Goal: Task Accomplishment & Management: Complete application form

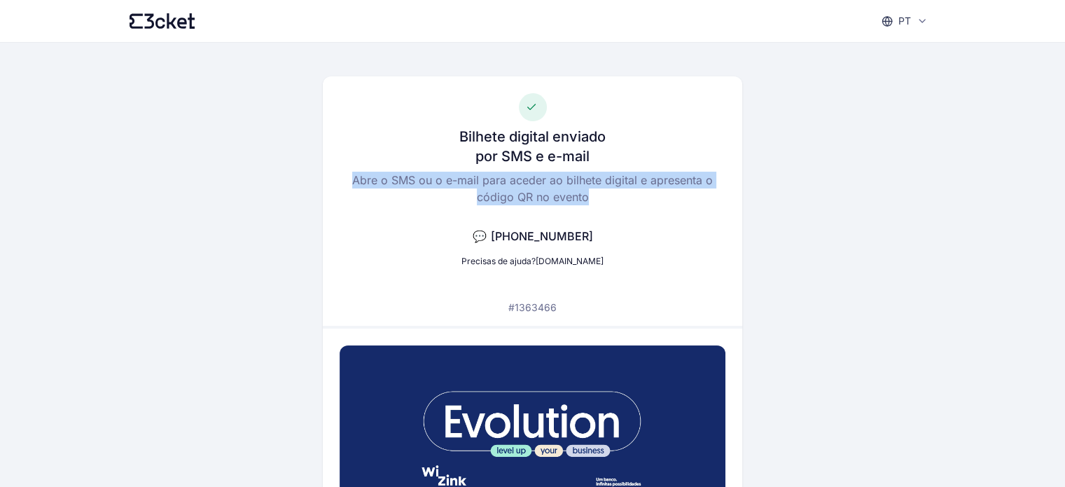
drag, startPoint x: 585, startPoint y: 197, endPoint x: 330, endPoint y: 186, distance: 255.8
click at [330, 186] on div "Bilhete digital enviado por SMS e e-mail Abre o SMS ou o e-mail para aceder ao …" at bounding box center [532, 200] width 419 height 249
click at [773, 204] on div "Bilhete digital enviado por SMS e e-mail Abre o SMS ou o e-mail para aceder ao …" at bounding box center [533, 356] width 807 height 626
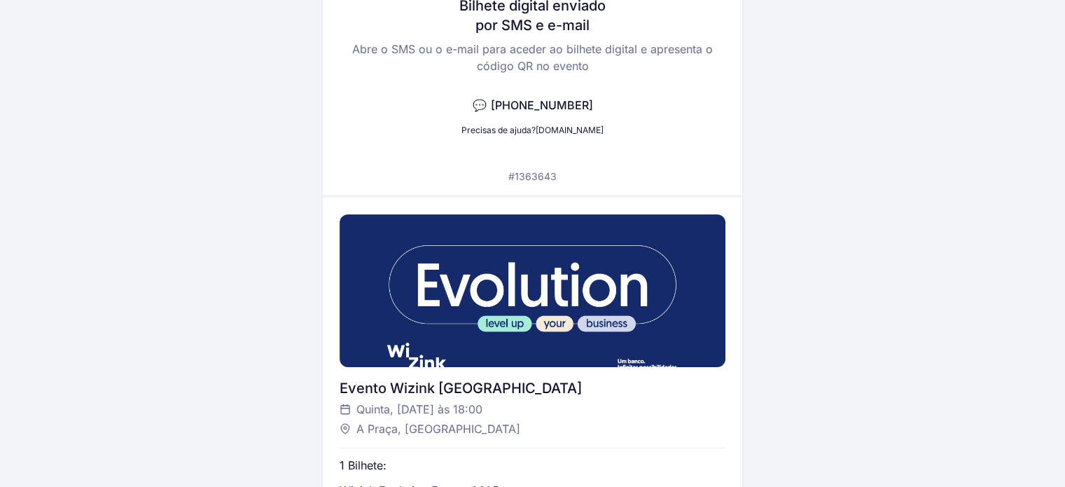
scroll to position [140, 0]
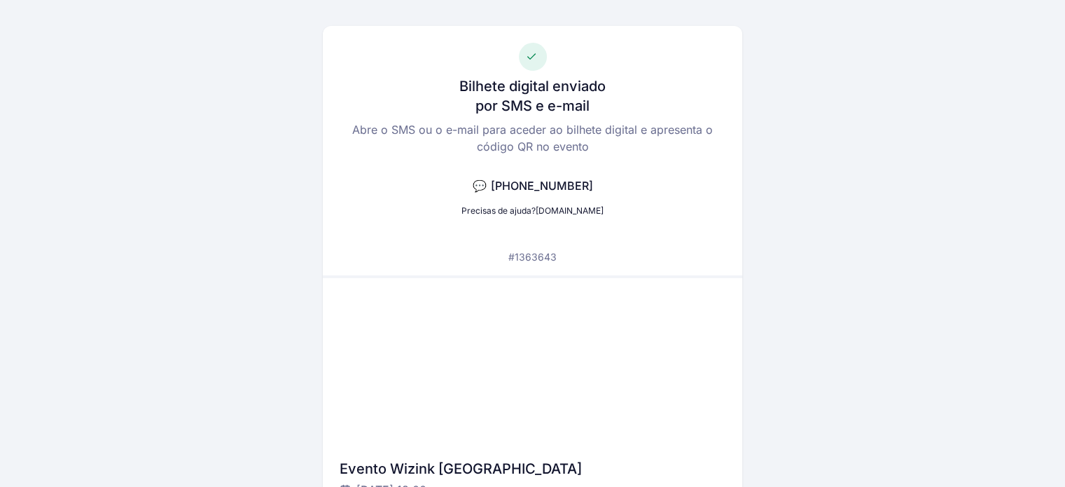
scroll to position [140, 0]
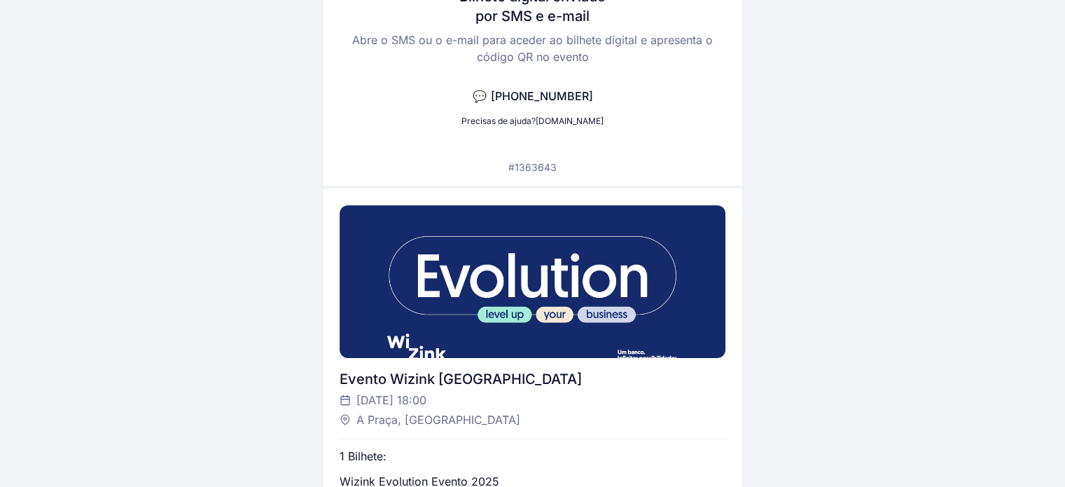
drag, startPoint x: 887, startPoint y: 4, endPoint x: 747, endPoint y: 66, distance: 153.3
click at [747, 66] on div "Bilhete digital enviado por SMS e e-mail Abre o SMS ou o e-mail para aceder ao …" at bounding box center [533, 216] width 807 height 626
click at [266, 83] on div "Bilhete digital enviado por SMS e e-mail Abre o SMS ou o e-mail para aceder ao …" at bounding box center [533, 216] width 807 height 626
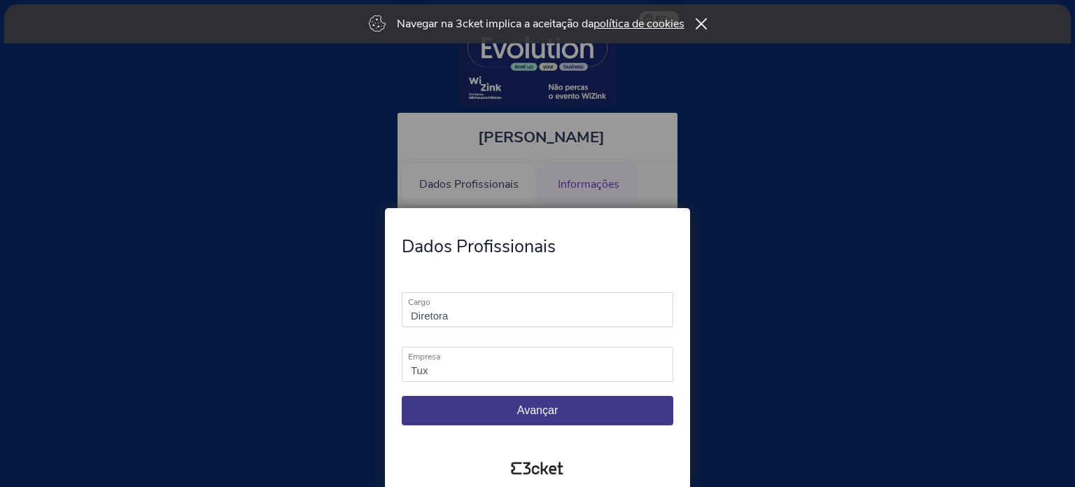
click at [518, 409] on span "Avançar" at bounding box center [537, 410] width 41 height 12
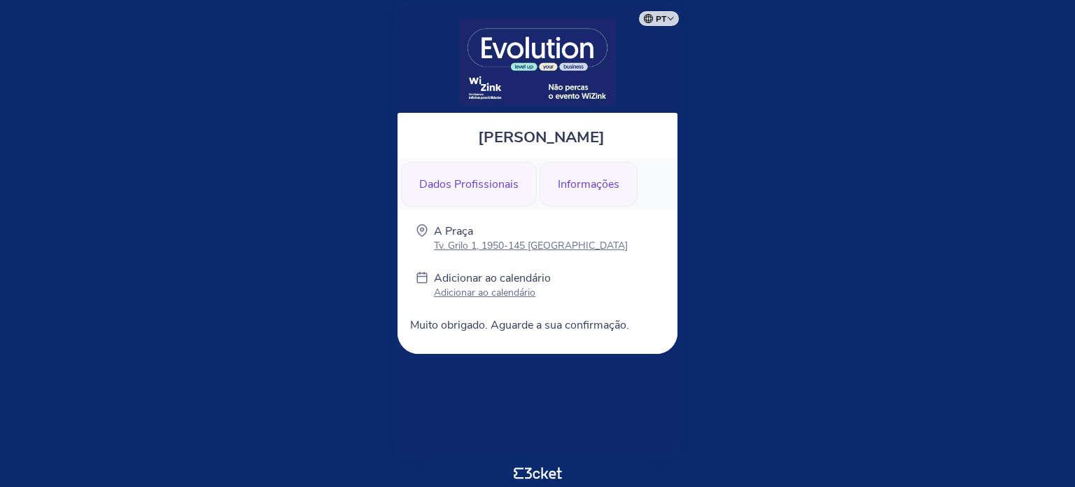
click at [490, 182] on div "Dados Profissionais" at bounding box center [469, 184] width 136 height 45
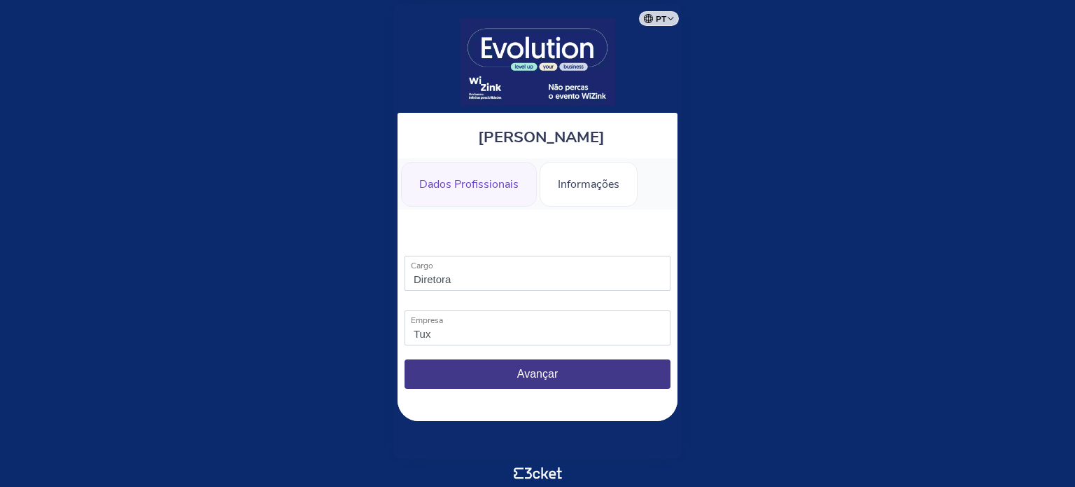
click at [532, 370] on span "Avançar" at bounding box center [537, 374] width 41 height 12
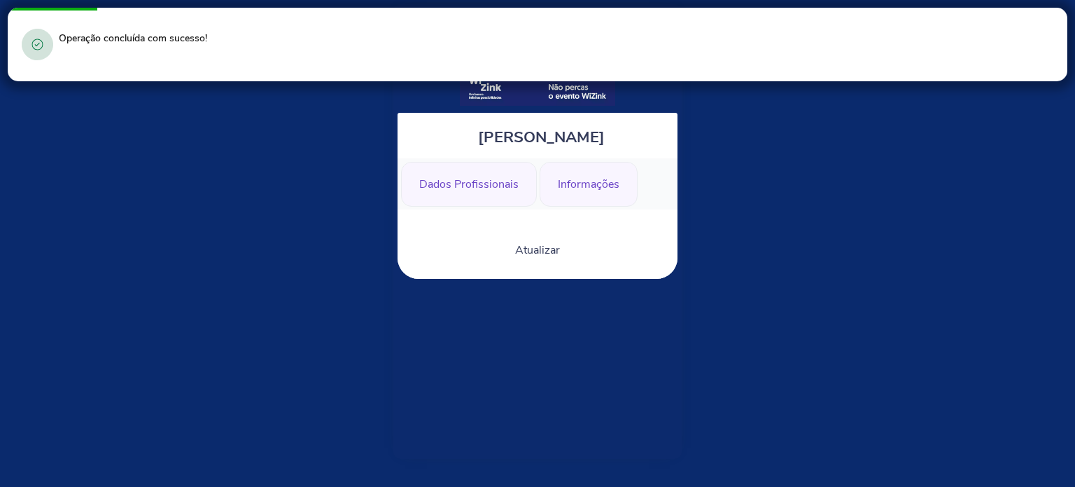
click at [594, 184] on div "Informações" at bounding box center [589, 184] width 98 height 45
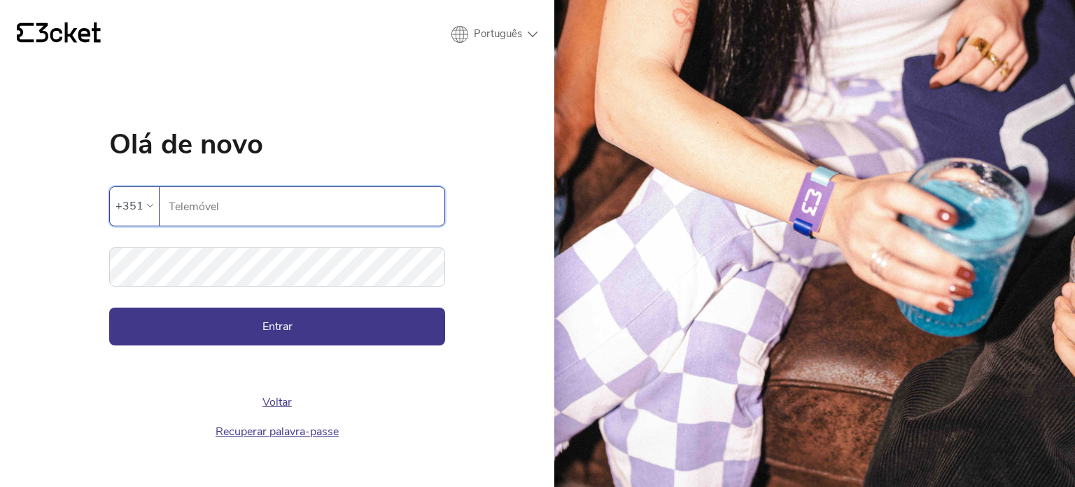
click at [260, 205] on input "Telemóvel" at bounding box center [306, 206] width 277 height 39
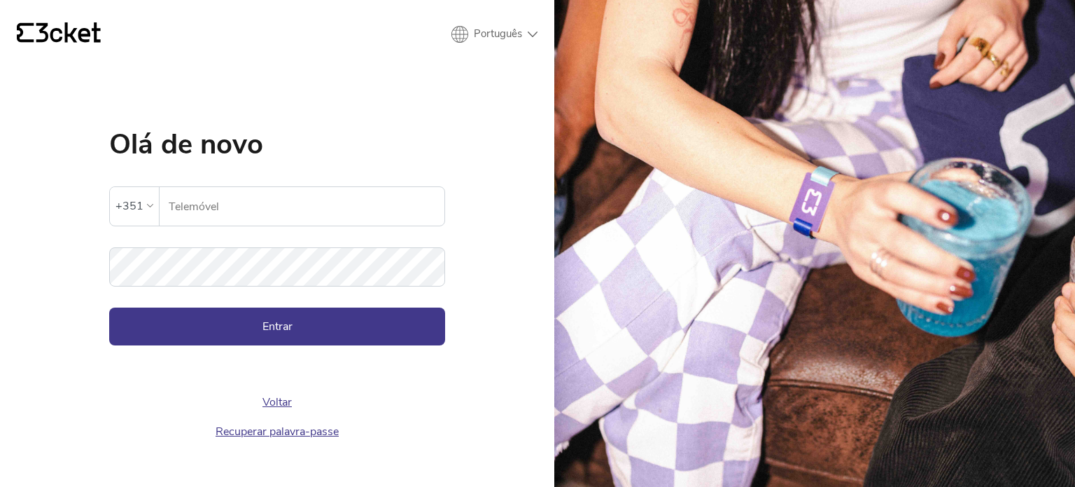
click at [240, 181] on div "A palavra-passe inserida é inválida" at bounding box center [277, 172] width 336 height 28
click at [232, 209] on input "Telemóvel" at bounding box center [306, 206] width 277 height 39
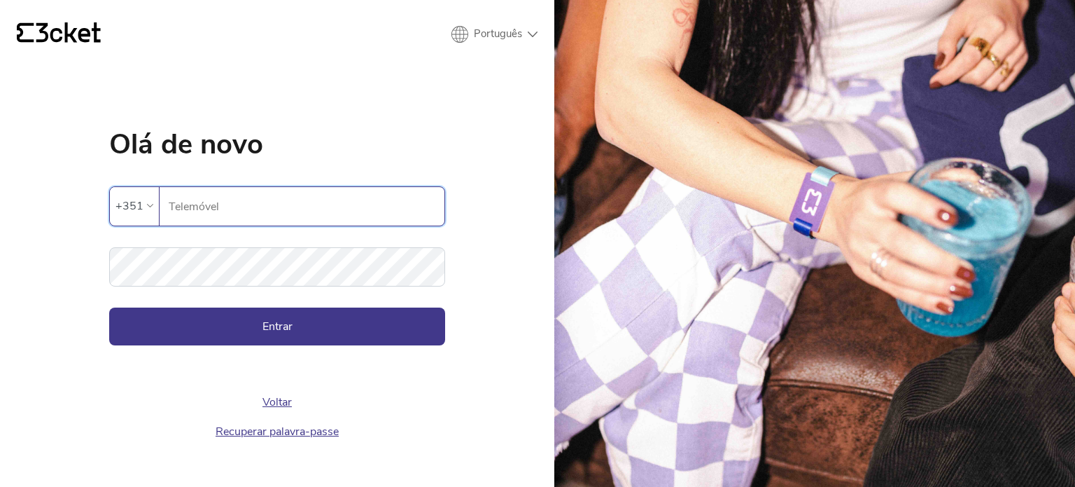
click at [206, 204] on input "Telemóvel" at bounding box center [306, 206] width 277 height 39
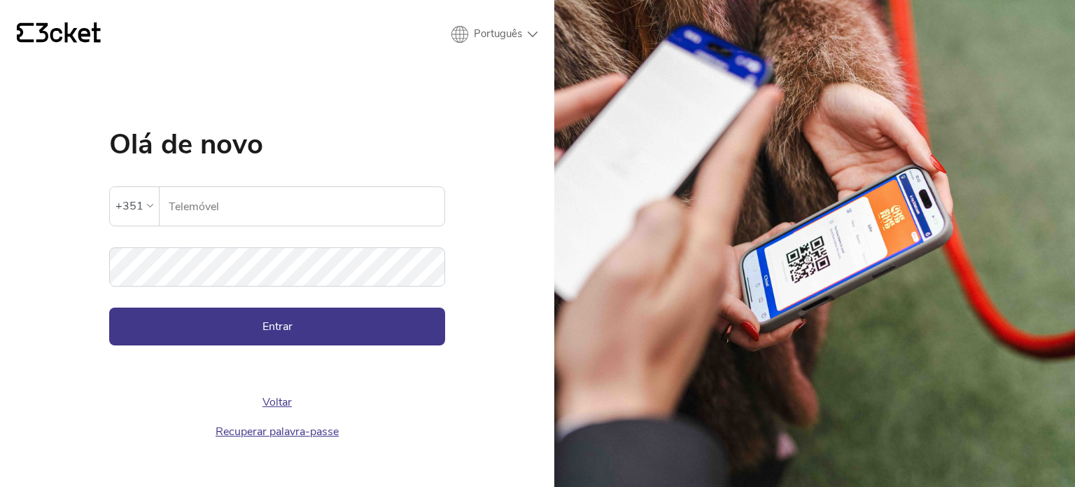
click at [144, 209] on div "+351" at bounding box center [135, 205] width 38 height 21
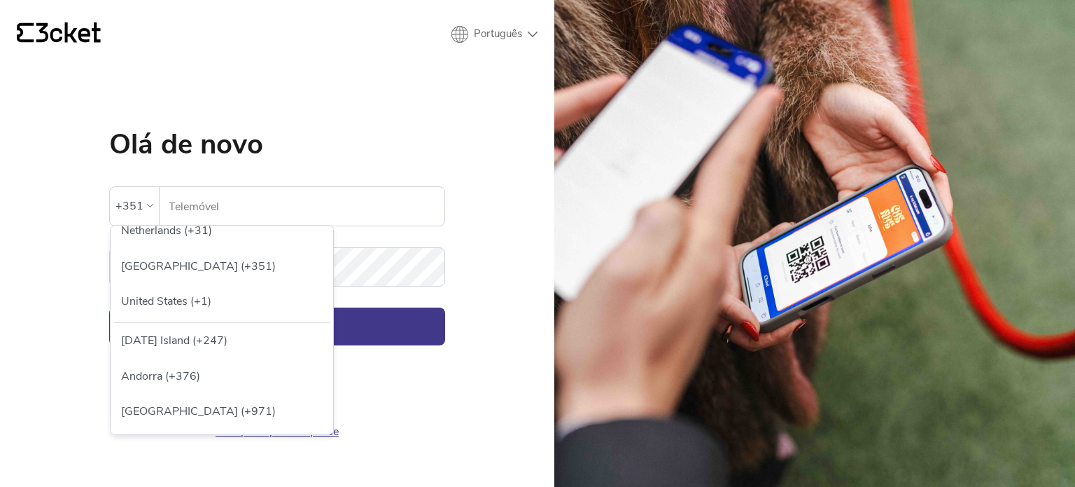
scroll to position [350, 0]
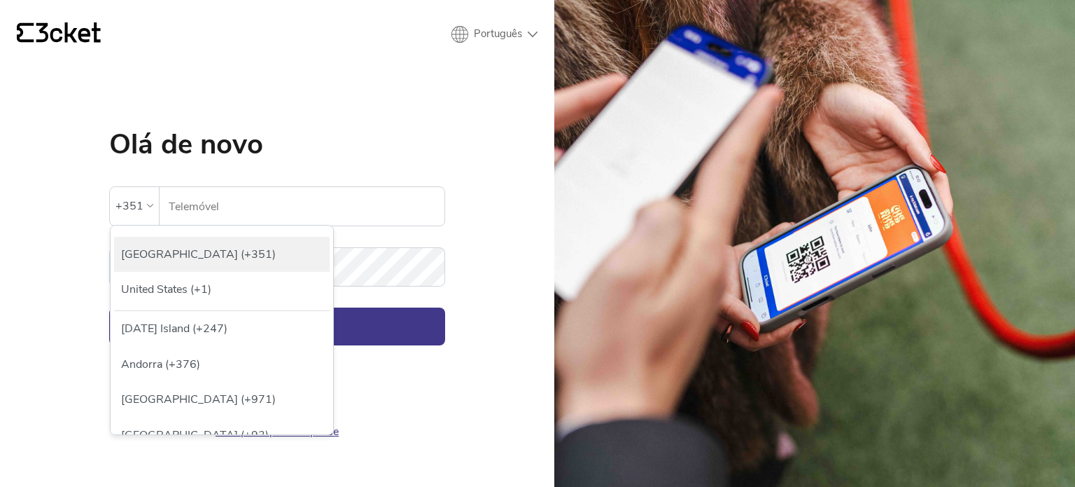
click at [152, 252] on div "[GEOGRAPHIC_DATA] (+351)" at bounding box center [222, 254] width 216 height 35
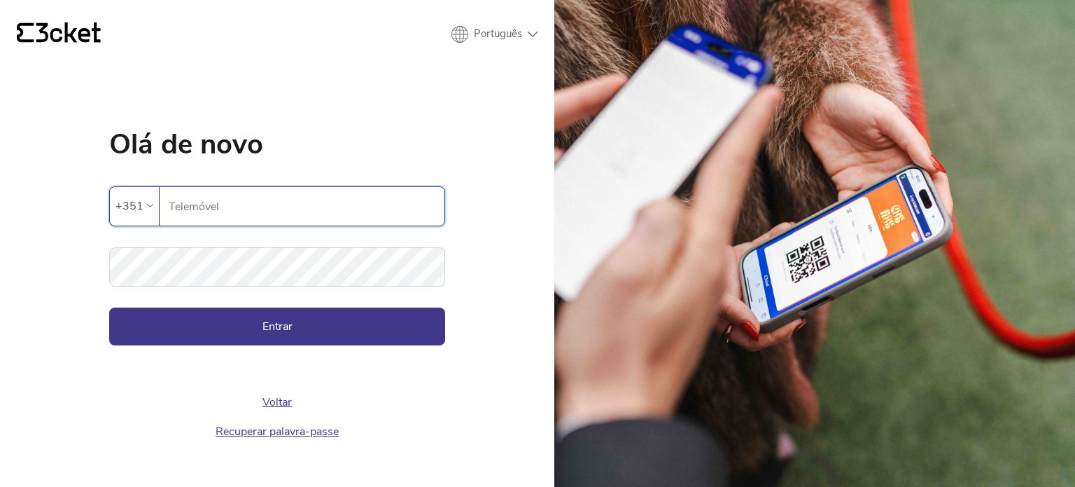
click at [216, 204] on input "Telemóvel" at bounding box center [306, 206] width 277 height 39
click at [213, 204] on input "Telemóvel" at bounding box center [306, 206] width 277 height 39
click at [212, 206] on input "Telemóvel" at bounding box center [306, 206] width 277 height 39
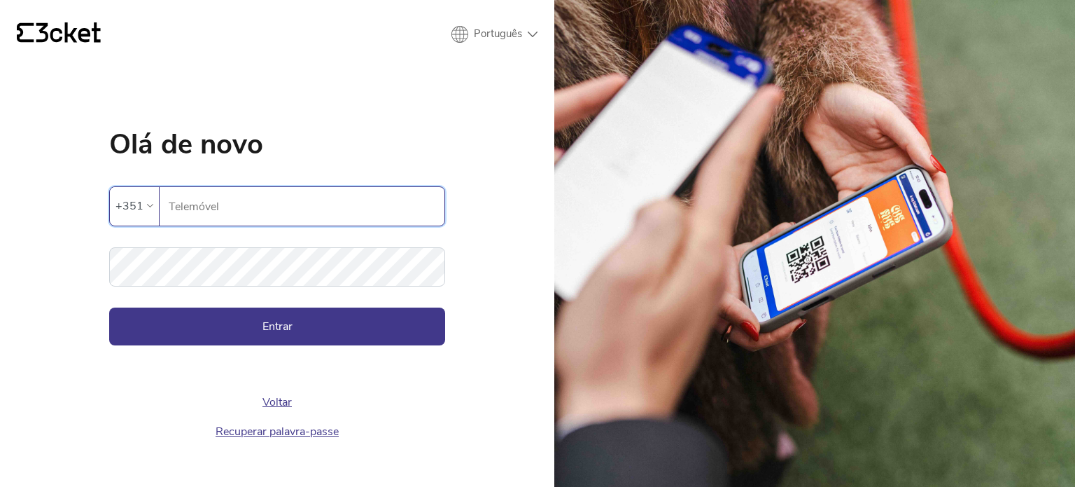
click at [212, 206] on input "Telemóvel" at bounding box center [306, 206] width 277 height 39
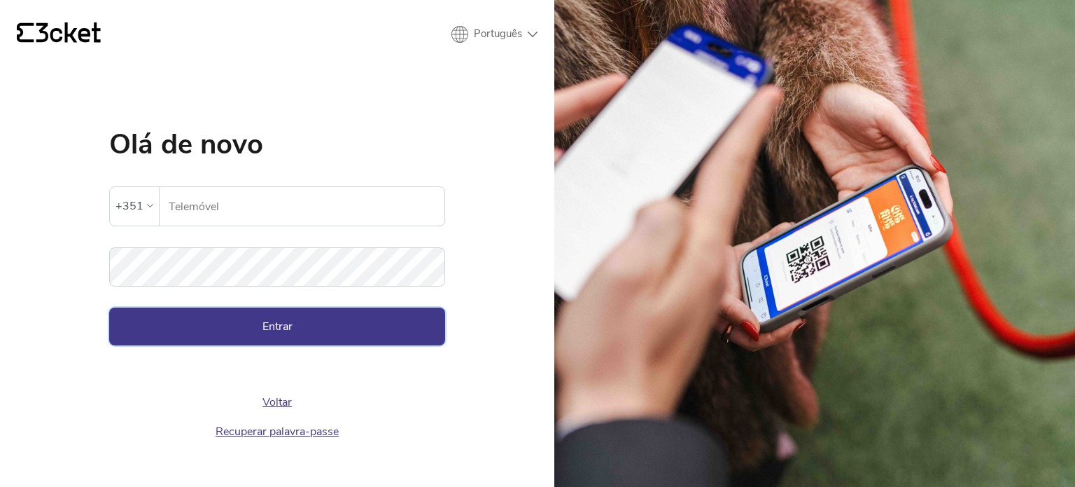
click at [232, 315] on button "Entrar" at bounding box center [277, 326] width 336 height 38
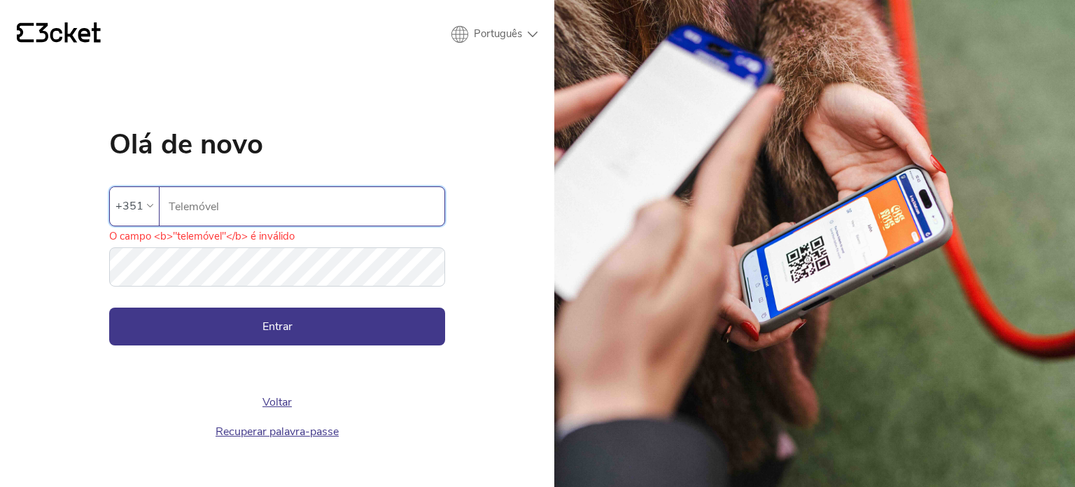
click at [247, 192] on input "Telemóvel" at bounding box center [306, 206] width 277 height 39
click at [237, 201] on input "Telemóvel" at bounding box center [306, 206] width 277 height 39
click at [168, 207] on input "Telemóvel" at bounding box center [306, 206] width 277 height 39
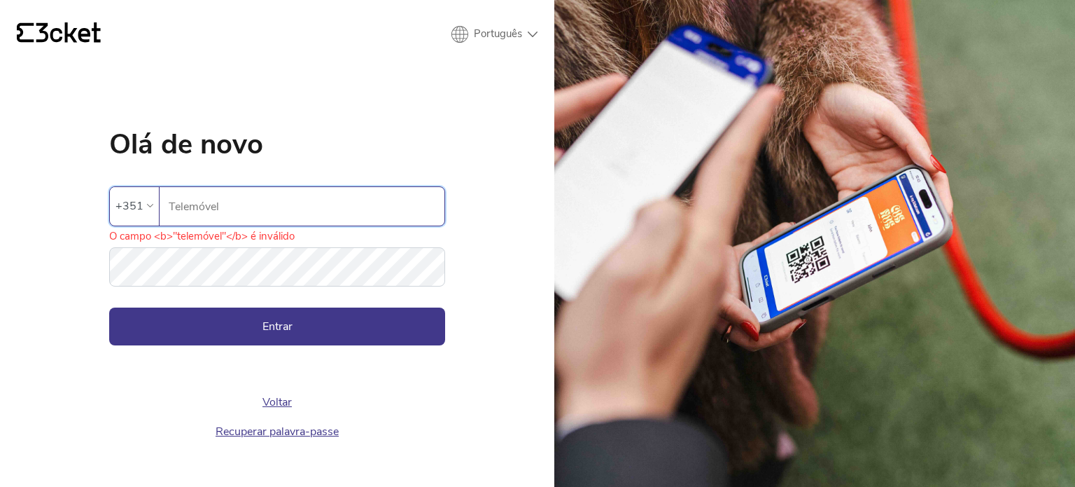
click at [187, 197] on input "Telemóvel" at bounding box center [306, 206] width 277 height 39
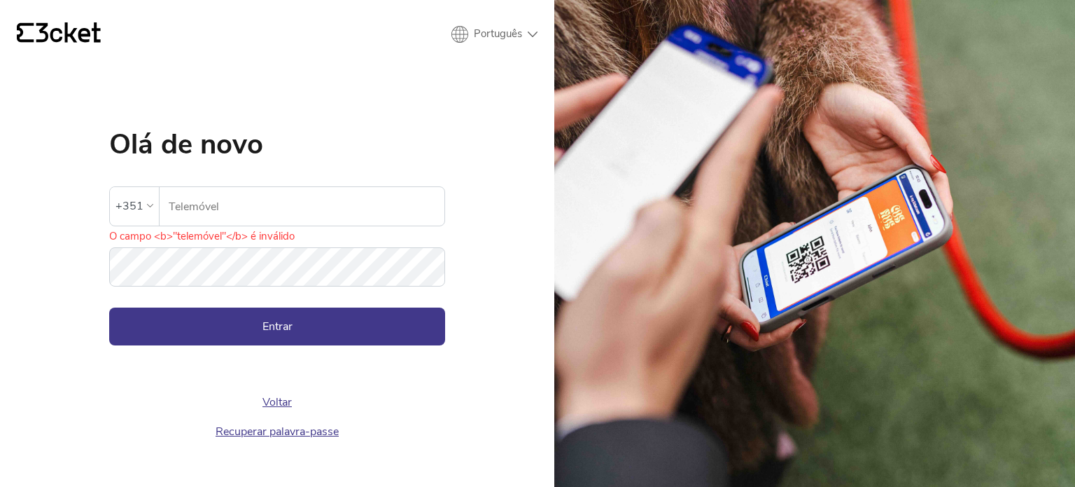
drag, startPoint x: 185, startPoint y: 243, endPoint x: 399, endPoint y: 106, distance: 254.0
click at [399, 106] on div "Olá de novo A palavra-passe inserida é inválida +351 Telemóvel O campo <b>"tele…" at bounding box center [277, 246] width 336 height 400
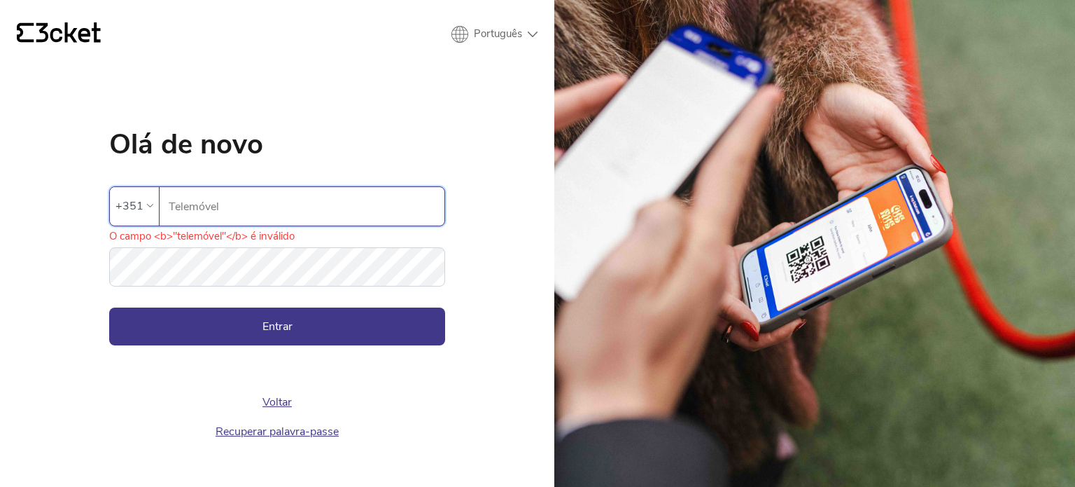
click at [279, 201] on input "Telemóvel" at bounding box center [306, 206] width 277 height 39
click at [173, 199] on input "Telemóvel" at bounding box center [306, 206] width 277 height 39
click at [160, 204] on label "Telemóvel" at bounding box center [302, 206] width 285 height 39
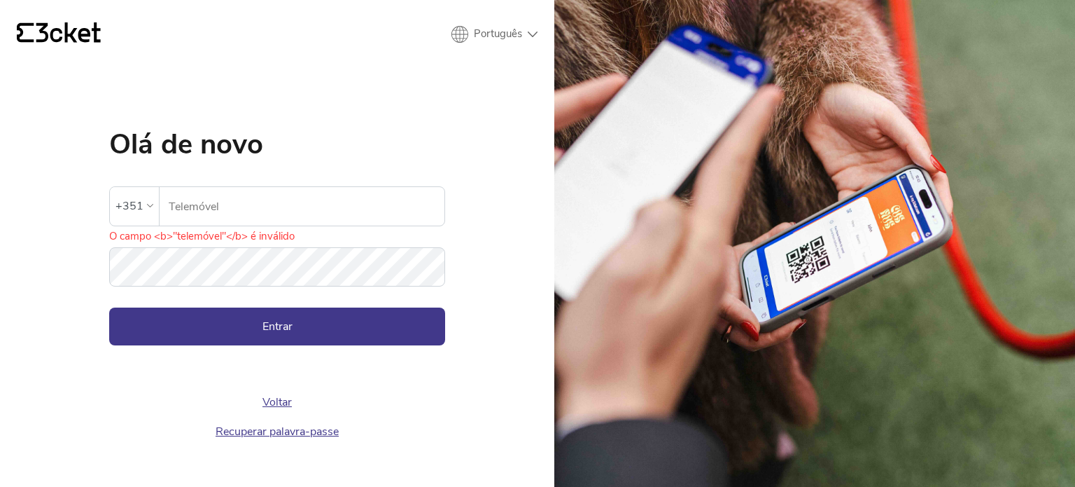
click at [137, 205] on div "+351" at bounding box center [135, 205] width 38 height 21
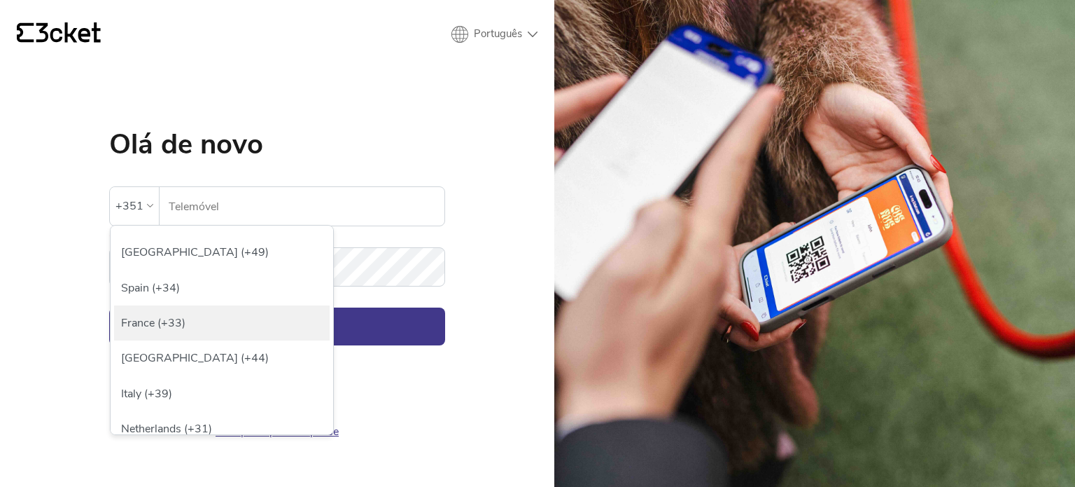
scroll to position [280, 0]
click at [149, 321] on div "Portugal (+351)" at bounding box center [222, 324] width 216 height 35
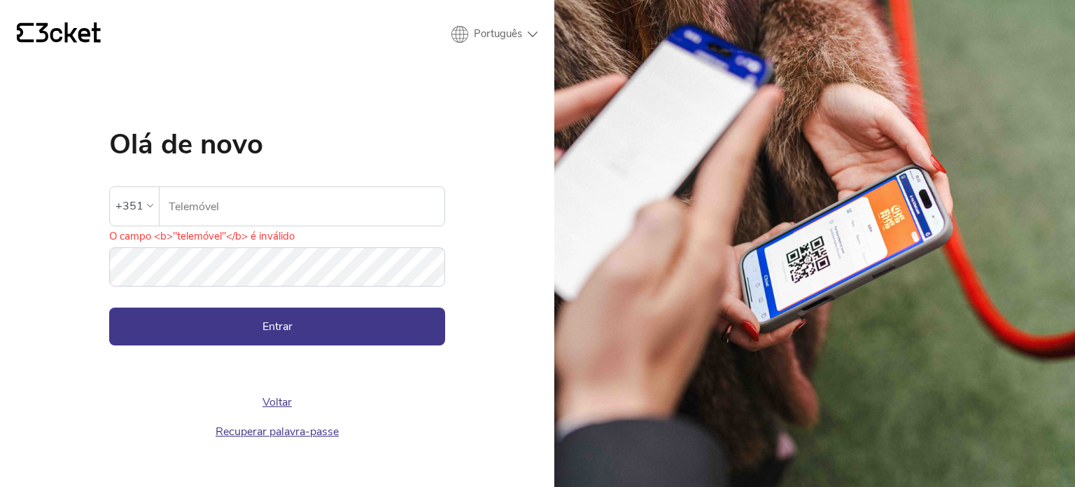
click at [193, 206] on input "Telemóvel" at bounding box center [306, 206] width 277 height 39
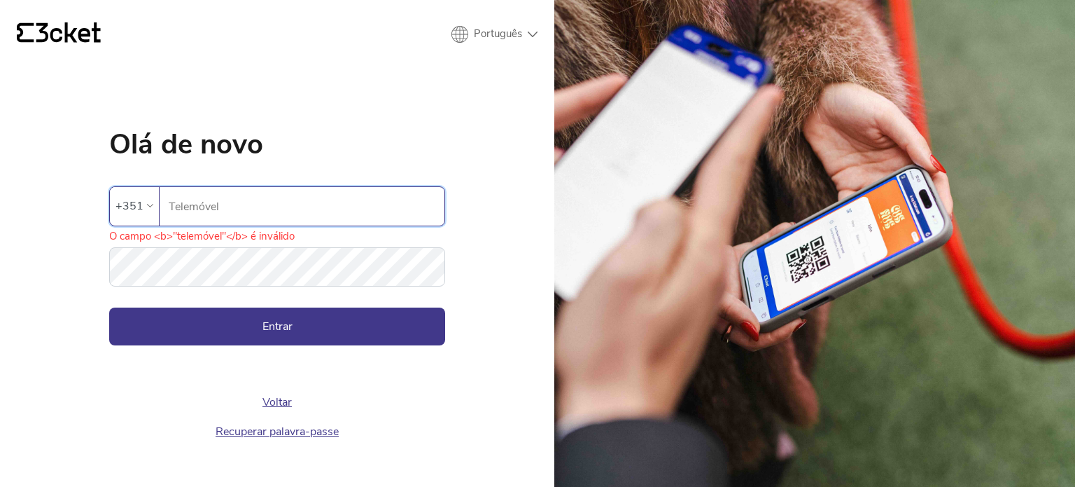
click at [190, 207] on input "Telemóvel" at bounding box center [306, 206] width 277 height 39
click at [190, 204] on input "Telemóvel" at bounding box center [306, 206] width 277 height 39
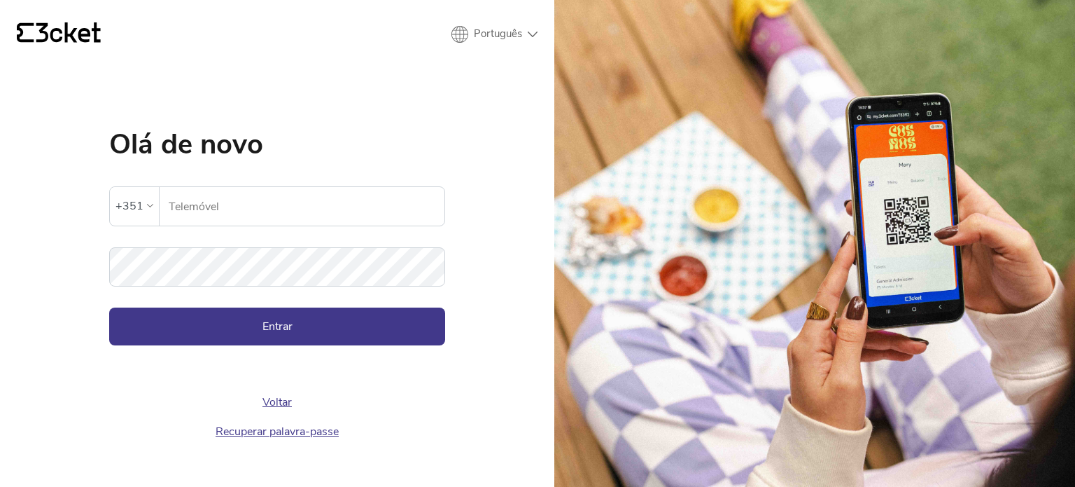
click at [168, 202] on input "Telemóvel" at bounding box center [306, 206] width 277 height 39
click at [145, 176] on div "A palavra-passe inserida é inválida" at bounding box center [277, 172] width 336 height 28
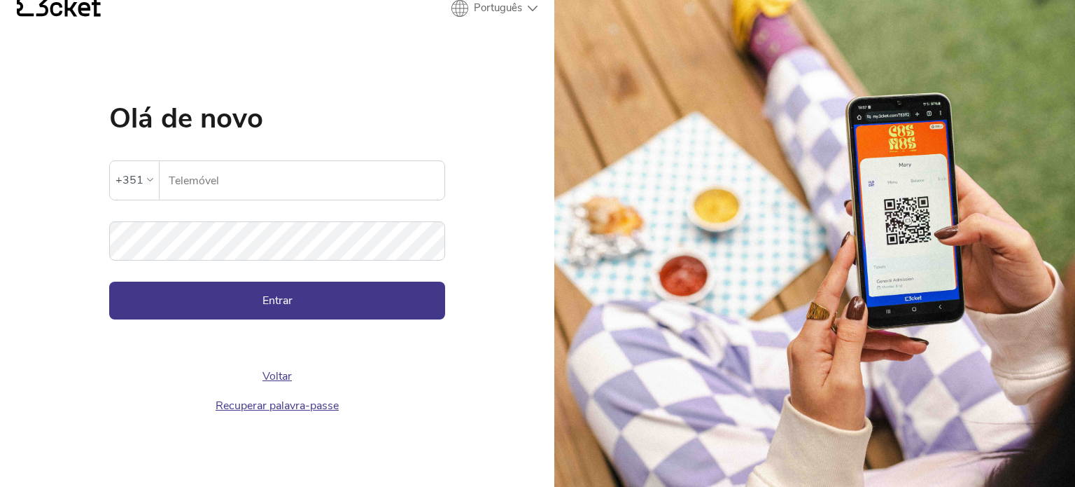
click at [265, 373] on link "Voltar" at bounding box center [277, 375] width 29 height 15
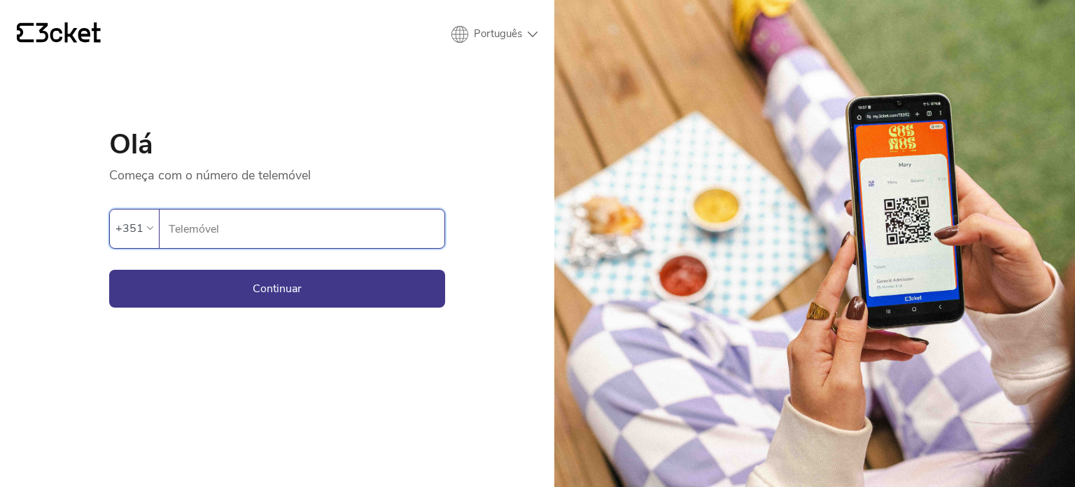
click at [247, 236] on input "Telemóvel" at bounding box center [306, 228] width 277 height 39
type input "960335944"
click at [280, 285] on button "Continuar" at bounding box center [277, 289] width 336 height 38
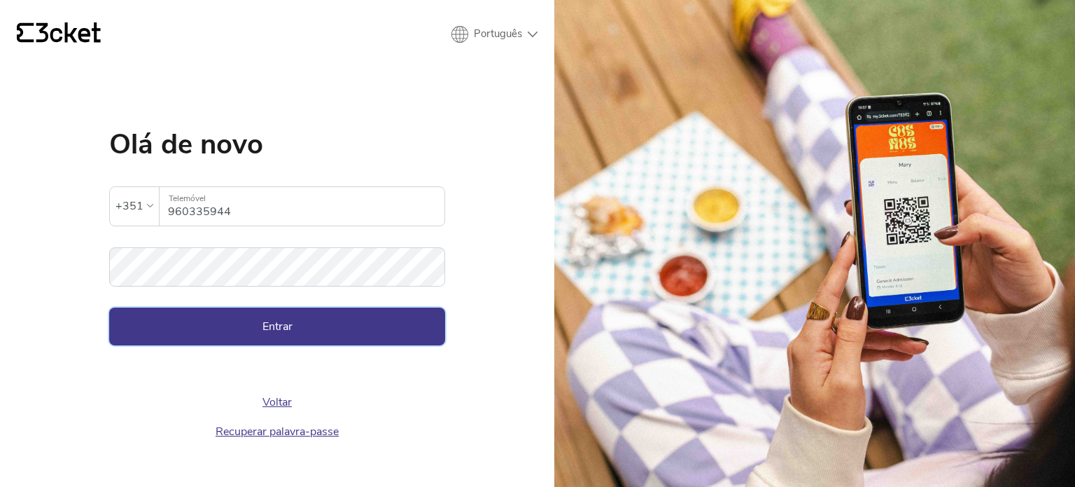
click at [254, 322] on button "Entrar" at bounding box center [277, 326] width 336 height 38
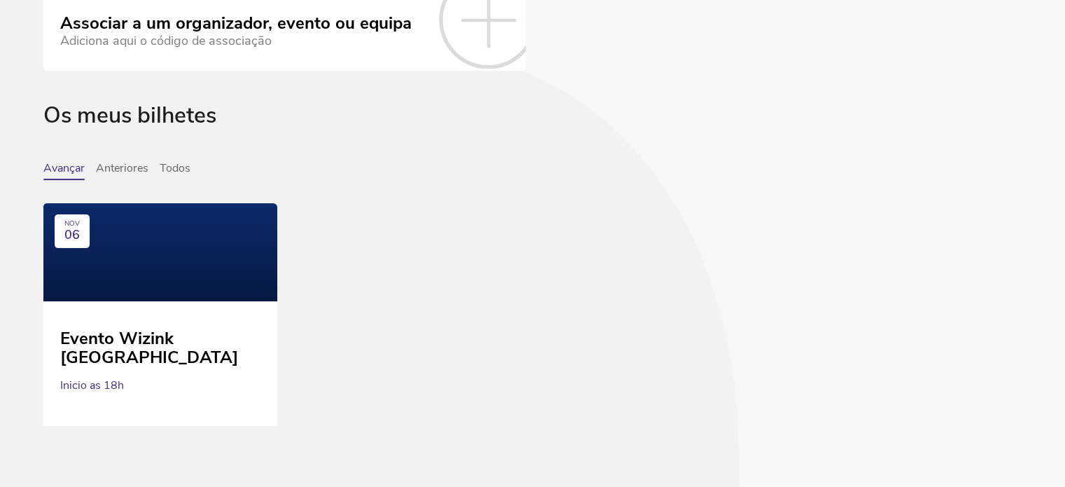
scroll to position [382, 0]
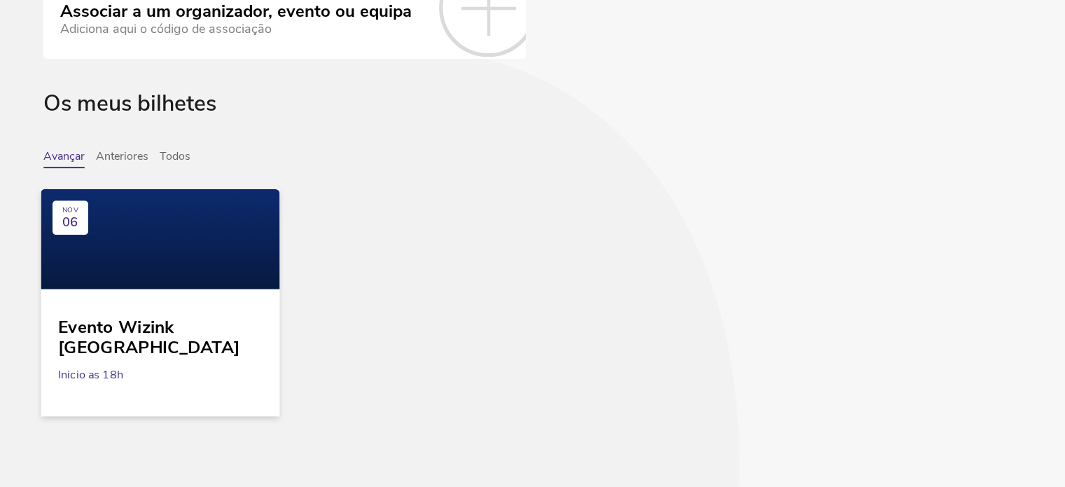
click at [121, 313] on div "Evento Wizink [GEOGRAPHIC_DATA]" at bounding box center [160, 331] width 204 height 51
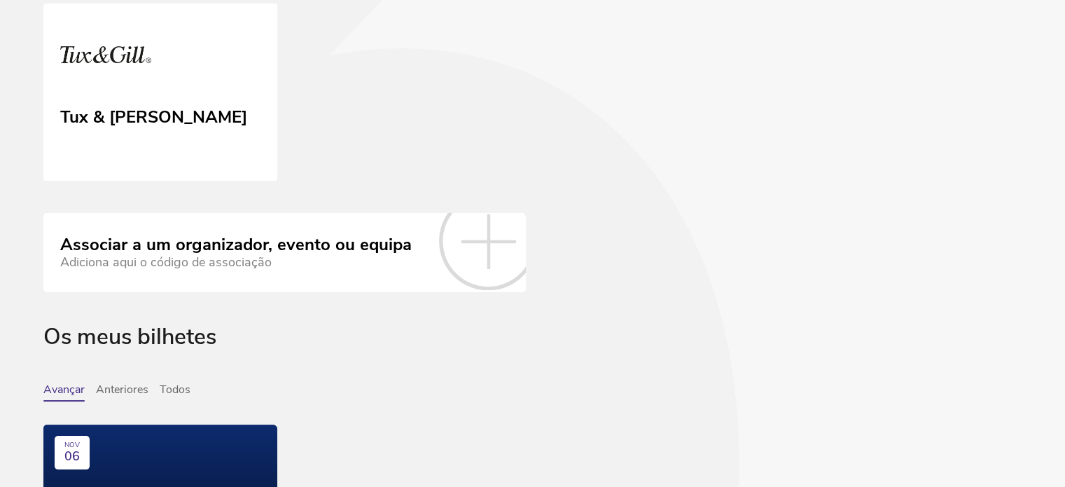
scroll to position [102, 0]
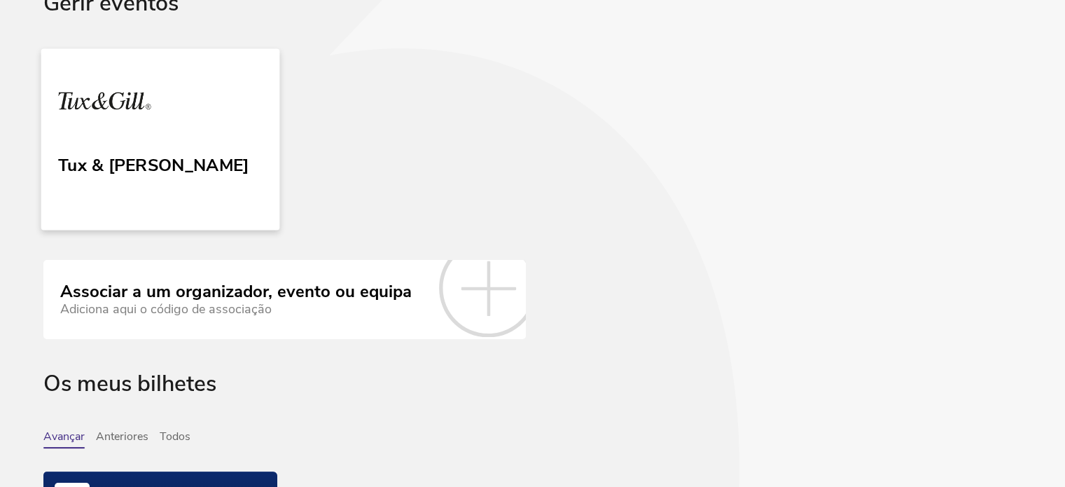
click at [106, 164] on div "Tux & [PERSON_NAME]" at bounding box center [153, 162] width 190 height 25
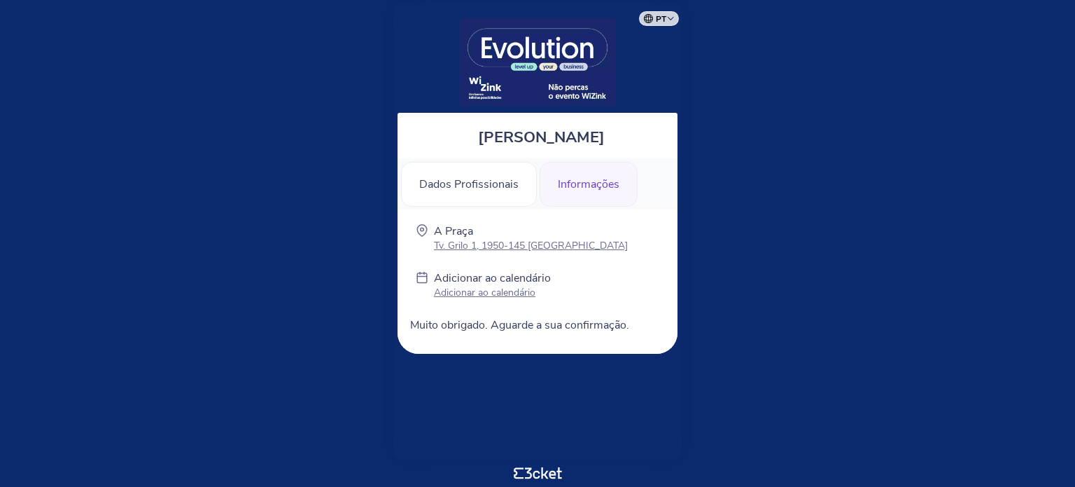
click at [584, 184] on div "Informações" at bounding box center [589, 184] width 98 height 45
click at [543, 44] on img at bounding box center [537, 62] width 155 height 88
